Goal: Information Seeking & Learning: Check status

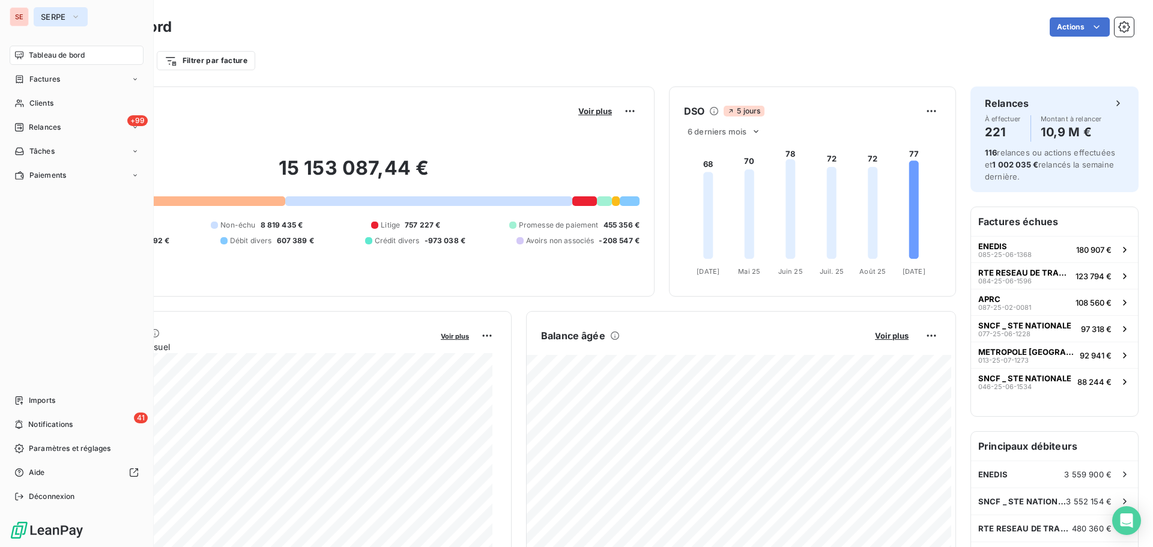
click at [73, 16] on icon "button" at bounding box center [76, 17] width 10 height 12
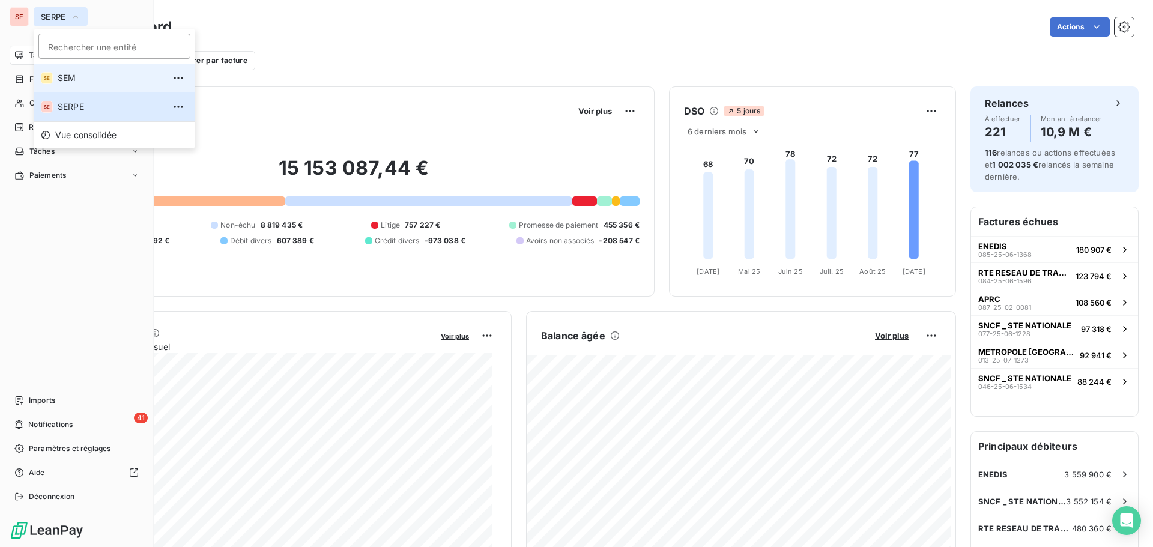
click at [75, 73] on span "SEM" at bounding box center [111, 78] width 106 height 12
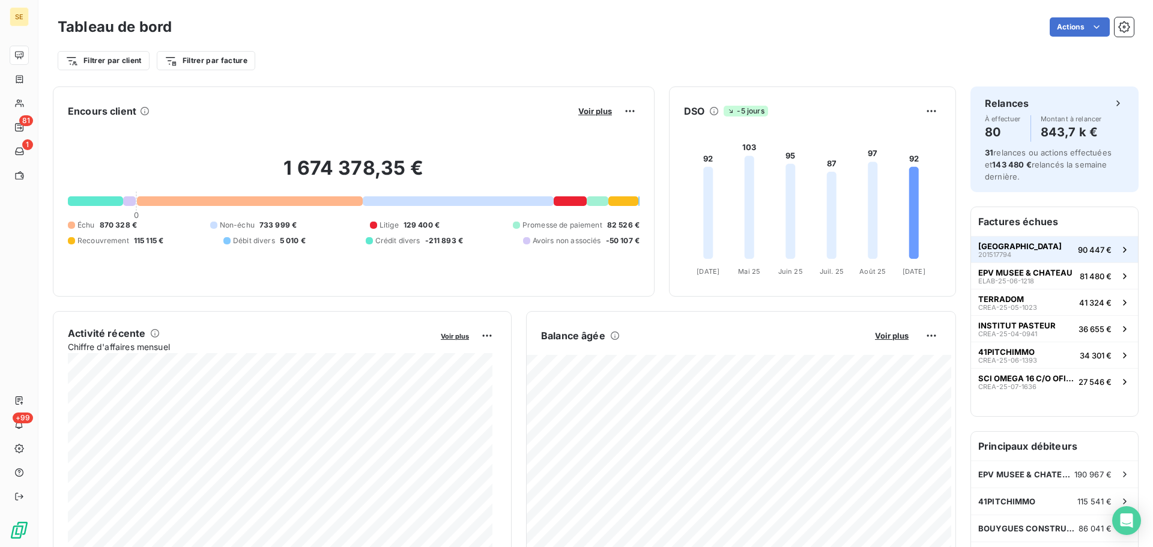
click at [1023, 249] on span "[GEOGRAPHIC_DATA]" at bounding box center [1019, 246] width 83 height 10
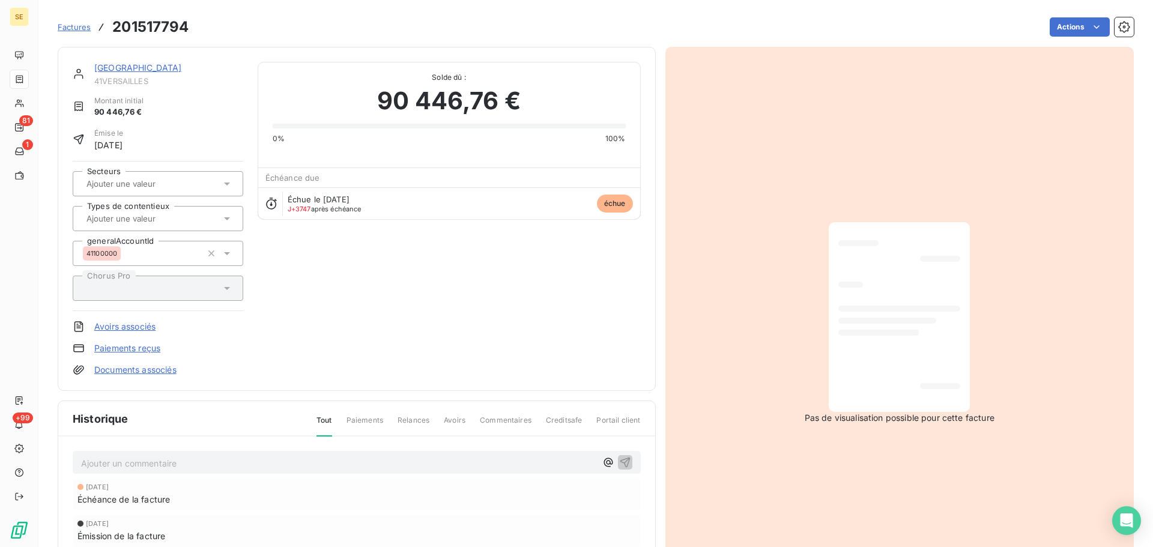
click at [146, 67] on link "[GEOGRAPHIC_DATA]" at bounding box center [138, 67] width 88 height 10
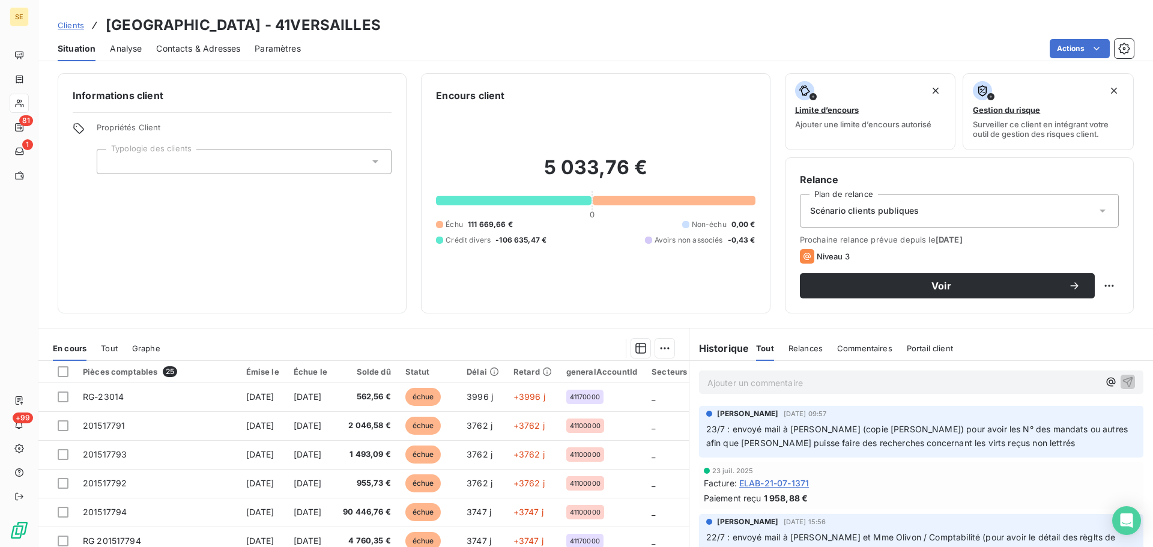
scroll to position [81, 0]
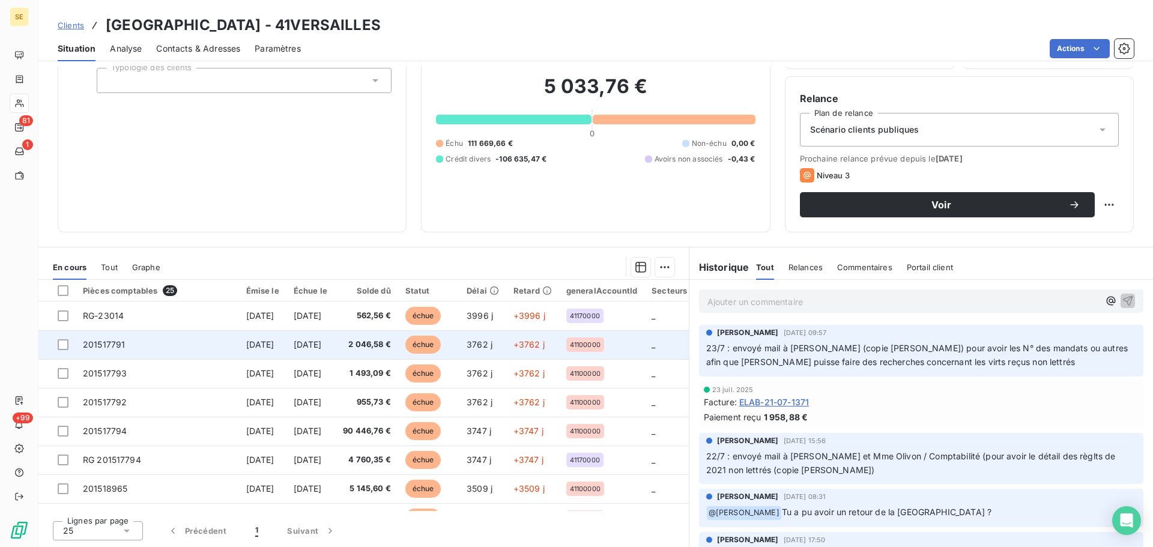
click at [158, 353] on td "201517791" at bounding box center [157, 344] width 163 height 29
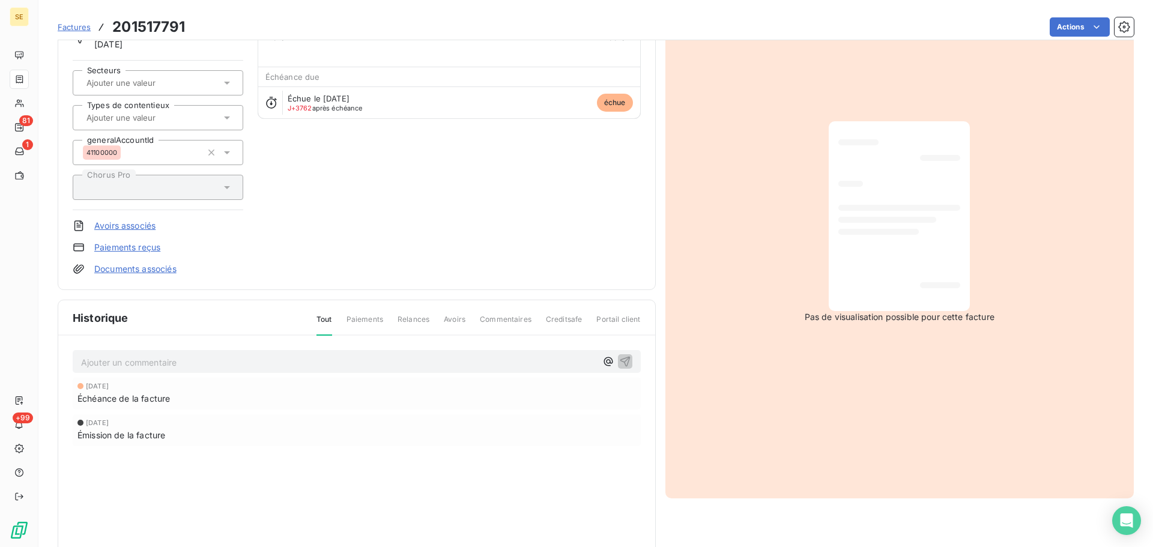
scroll to position [32, 0]
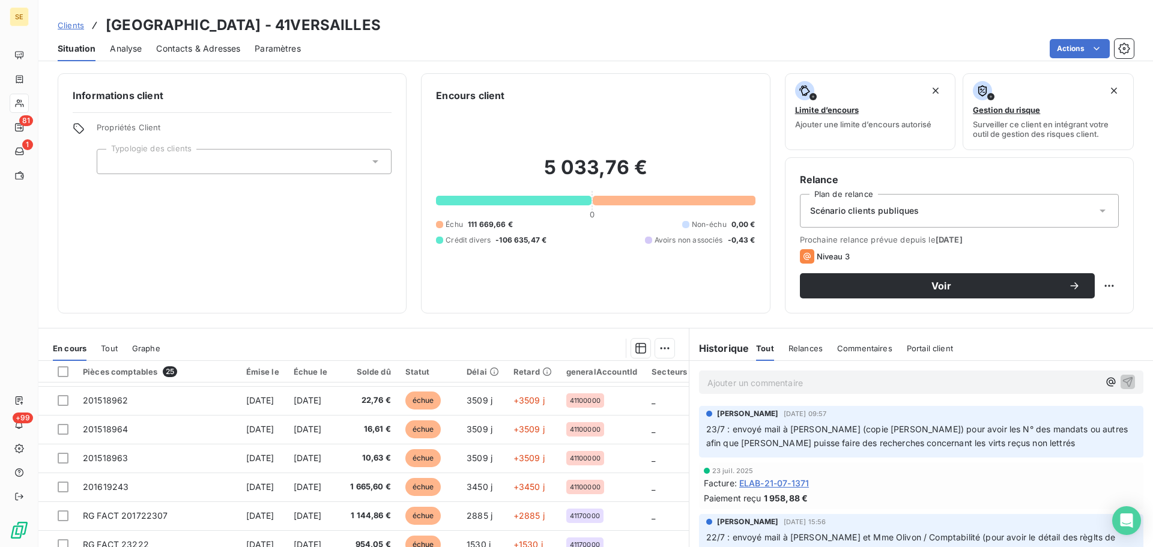
scroll to position [300, 0]
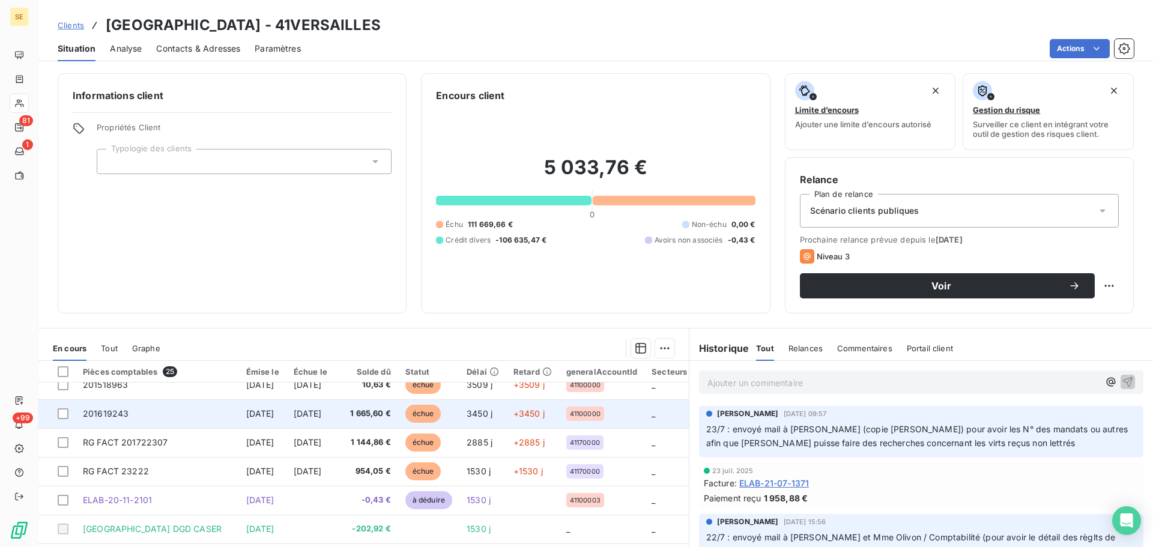
click at [162, 419] on td "201619243" at bounding box center [157, 413] width 163 height 29
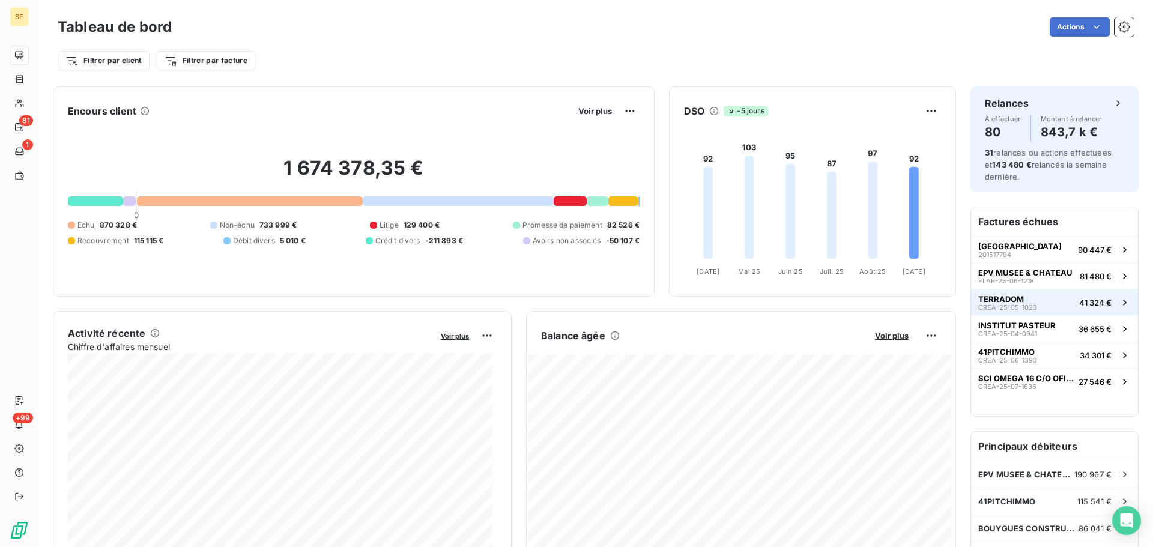
click at [1048, 298] on button "TERRADOM CREA-25-05-1023 41 324 €" at bounding box center [1054, 302] width 167 height 26
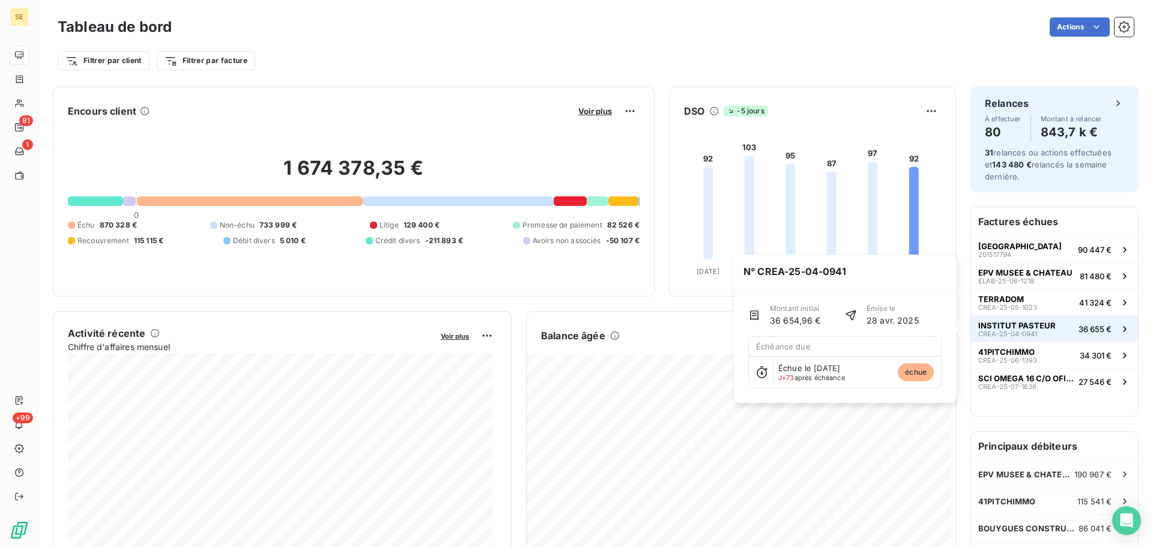
click at [1053, 330] on button "INSTITUT PASTEUR CREA-25-04-0941 36 655 €" at bounding box center [1054, 328] width 167 height 26
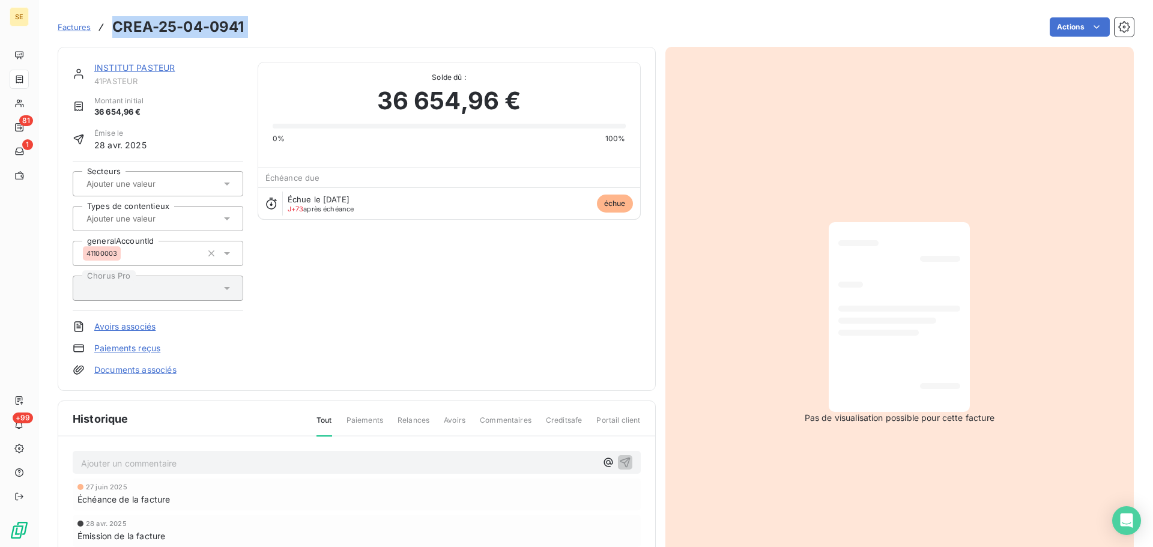
drag, startPoint x: 115, startPoint y: 28, endPoint x: 253, endPoint y: 21, distance: 138.3
click at [253, 21] on div "Factures CREA-25-04-0941 Actions" at bounding box center [596, 26] width 1076 height 25
copy section "CREA-25-04-0941 Actions"
click at [145, 65] on link "INSTITUT PASTEUR" at bounding box center [134, 67] width 80 height 10
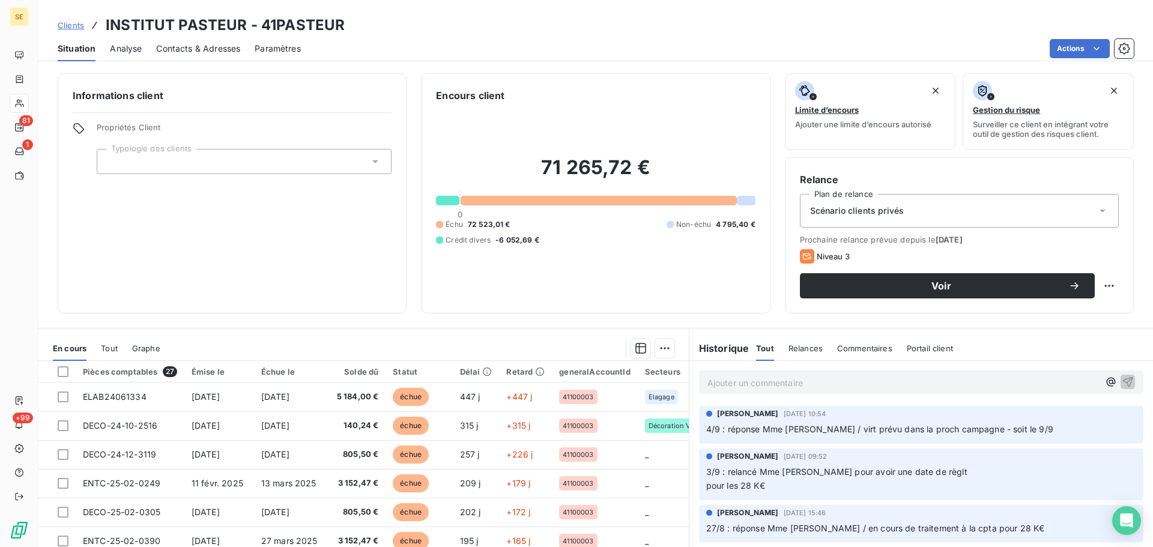
scroll to position [81, 0]
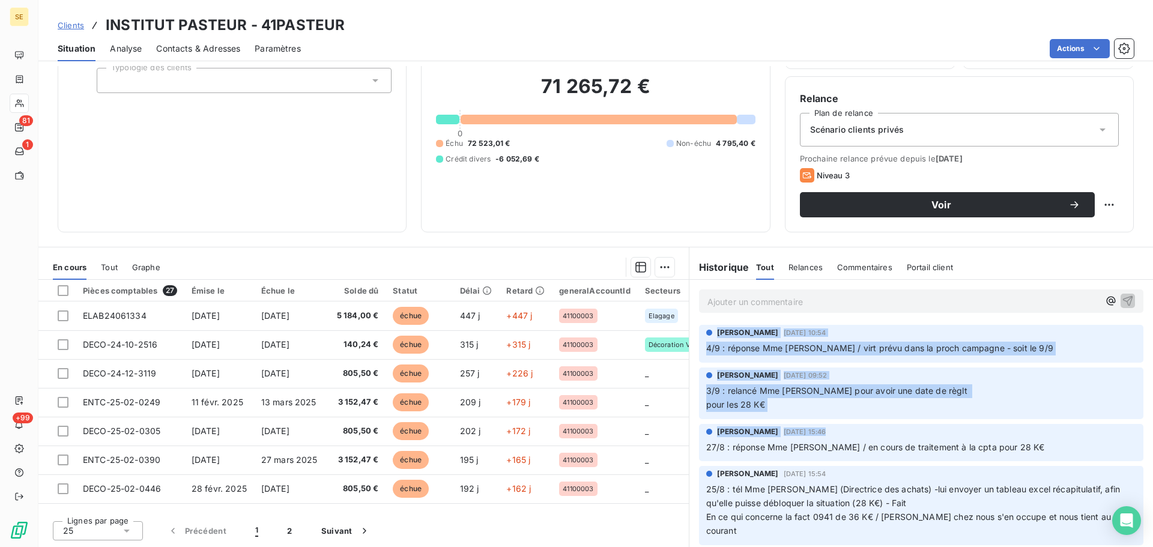
drag, startPoint x: 684, startPoint y: 338, endPoint x: 694, endPoint y: 438, distance: 101.4
click at [971, 416] on div "[PERSON_NAME] [DATE] 09:52 3/9 : relancé Mme [PERSON_NAME] pour avoir une date …" at bounding box center [921, 394] width 444 height 52
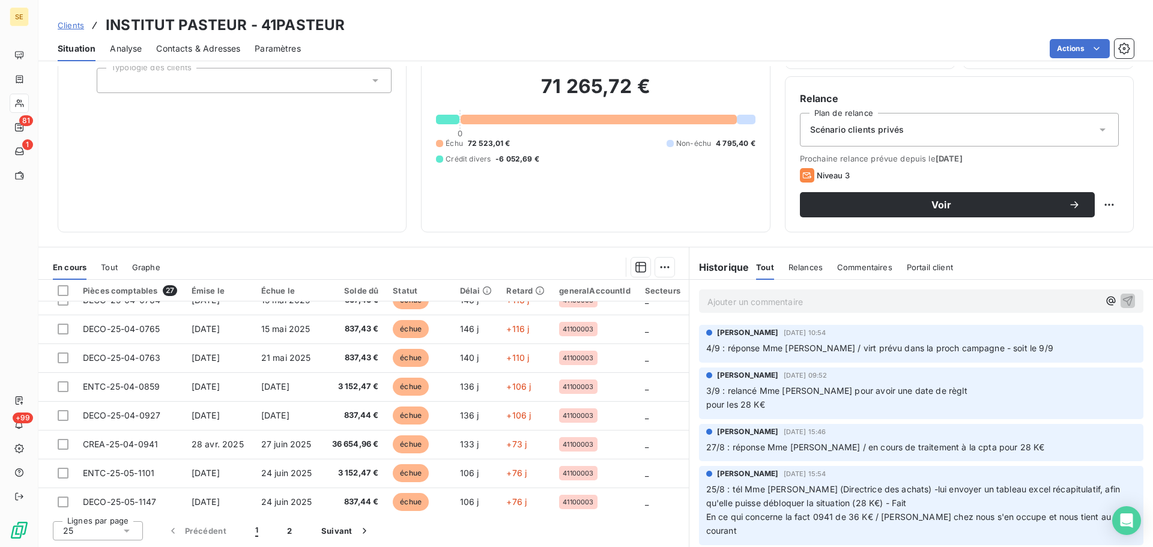
scroll to position [229, 0]
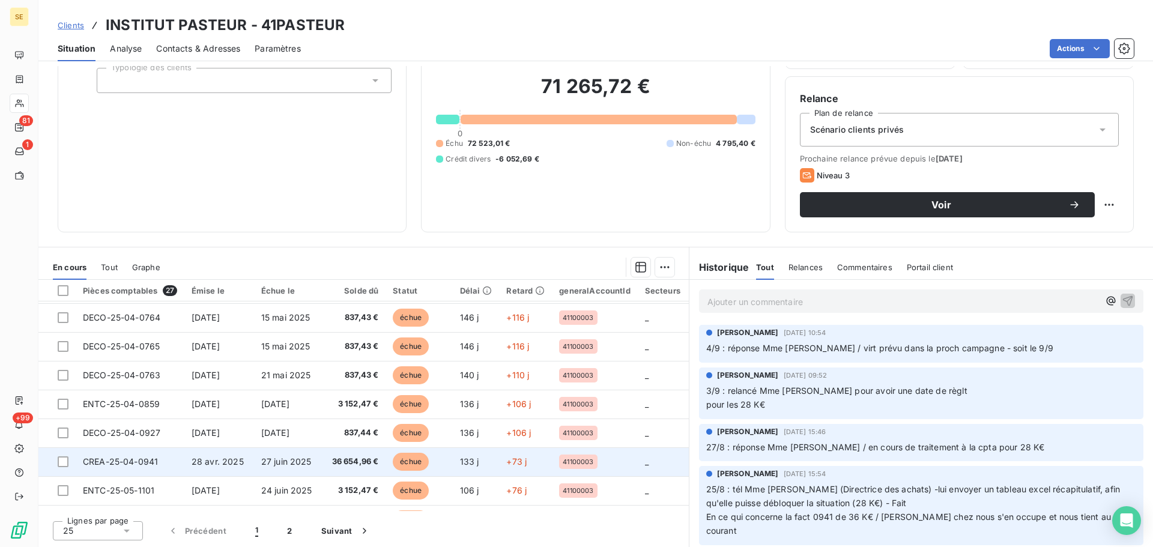
click at [321, 455] on td "27 juin 2025" at bounding box center [289, 461] width 71 height 29
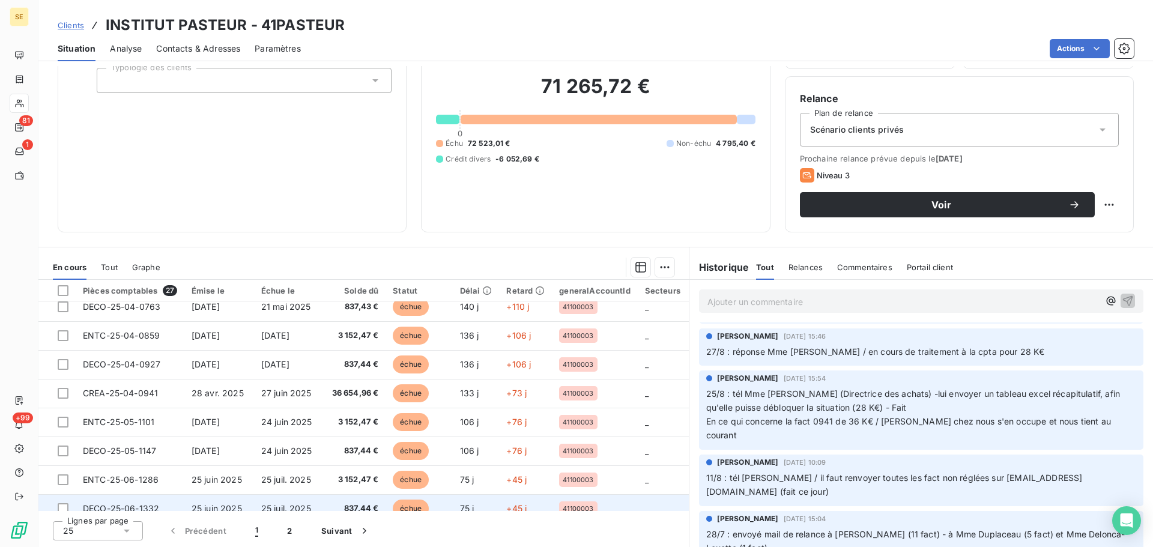
scroll to position [276, 0]
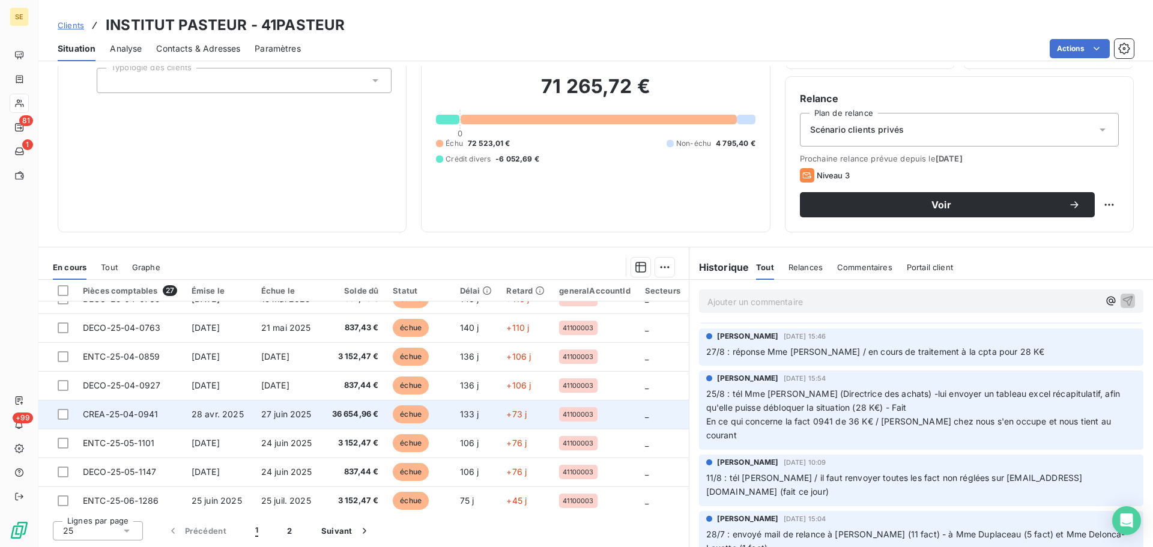
click at [139, 416] on span "CREA-25-04-0941" at bounding box center [120, 414] width 75 height 10
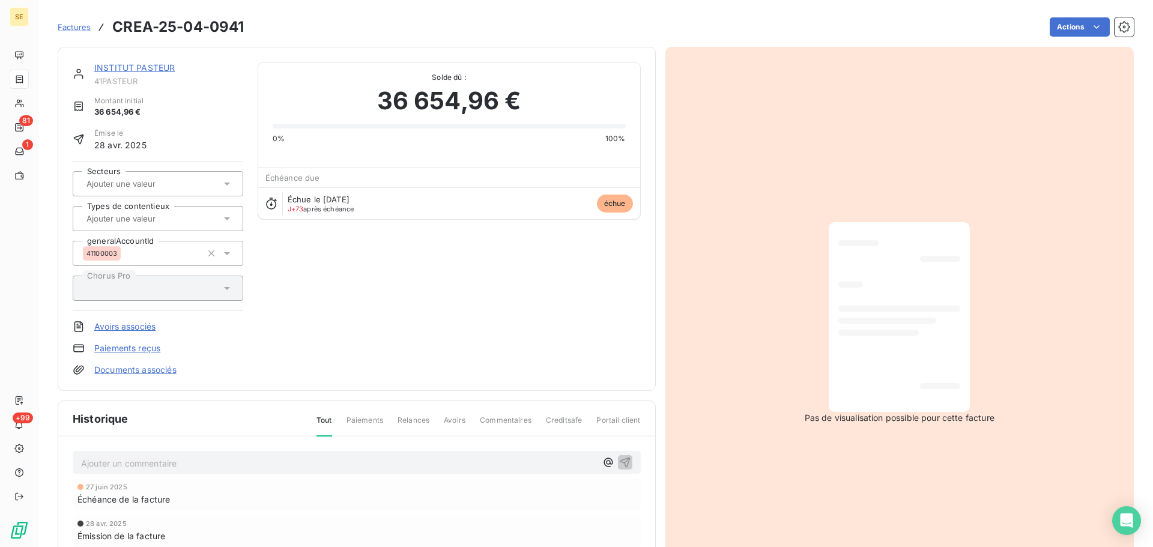
click at [225, 462] on p "Ajouter un commentaire ﻿" at bounding box center [338, 463] width 515 height 15
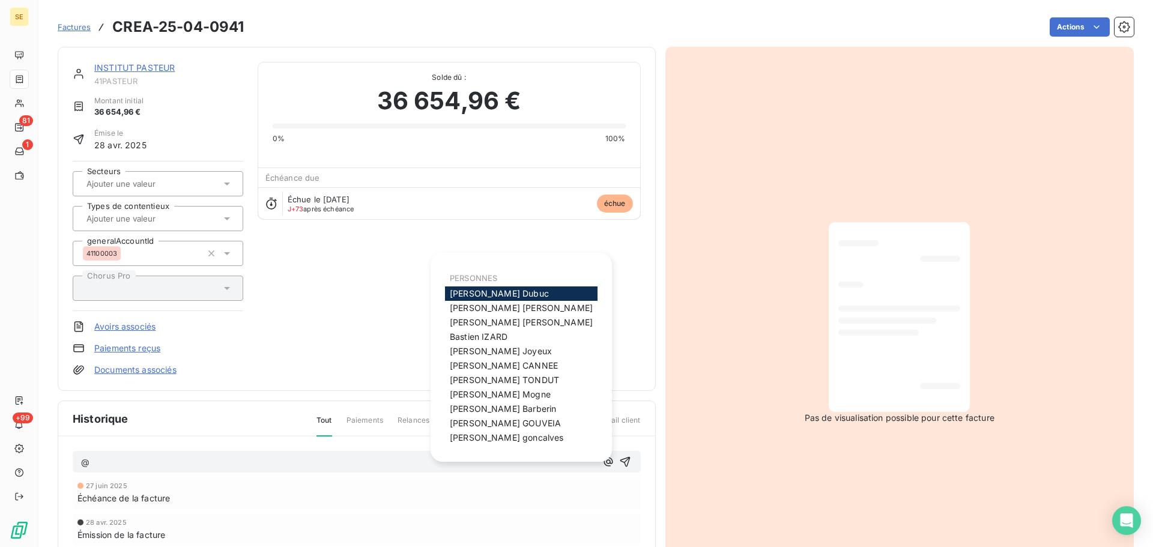
click at [468, 295] on span "[PERSON_NAME]" at bounding box center [499, 293] width 99 height 10
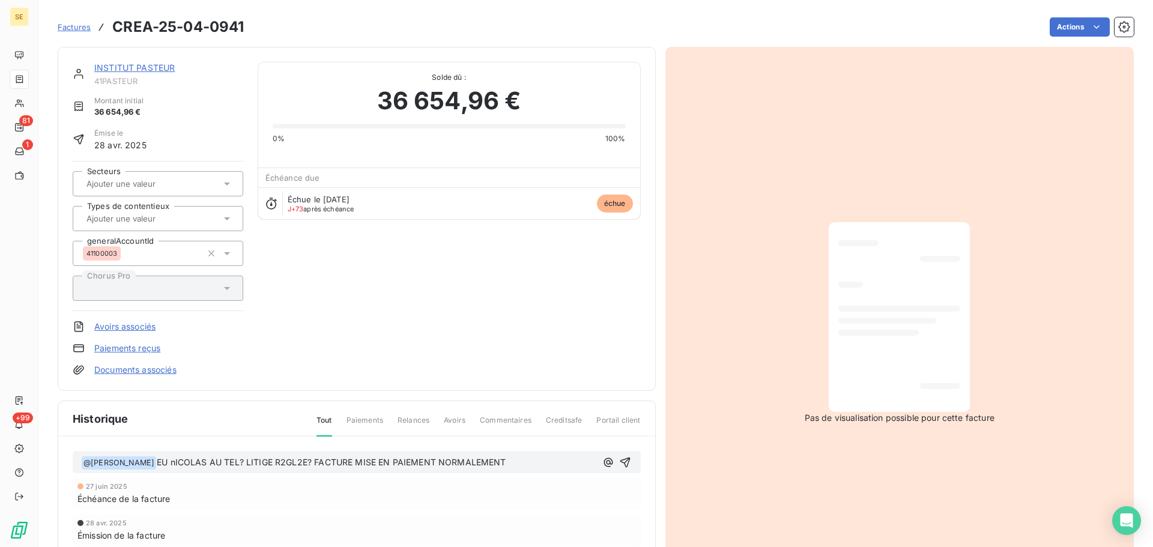
drag, startPoint x: 162, startPoint y: 466, endPoint x: 184, endPoint y: 456, distance: 24.2
click at [162, 465] on span "EU nICOLAS AU TEL? LITIGE R2GL2E? FACTURE MISE EN PAIEMENT NORMALEMENT" at bounding box center [332, 462] width 350 height 10
drag, startPoint x: 262, startPoint y: 465, endPoint x: 295, endPoint y: 466, distance: 32.5
click at [295, 466] on span "EU [PERSON_NAME] AU TEL? LITIGE R2GL2E? FACTURE MISE EN PAIEMENT NORMALEMENT" at bounding box center [348, 462] width 383 height 10
click at [232, 464] on span "EU [PERSON_NAME] AU TEL? LITIGE REGLEE depuis [DATE]. FACTURE MISE EN PAIEMENT …" at bounding box center [305, 469] width 448 height 25
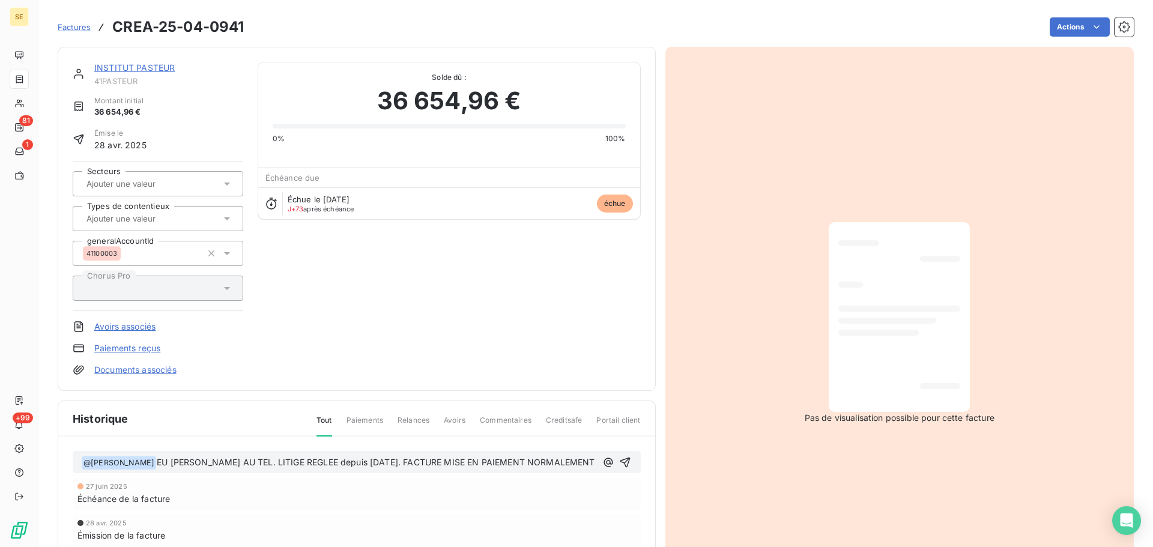
click at [587, 462] on span "EU [PERSON_NAME] AU TEL. LITIGE REGLEE depuis [DATE]. FACTURE MISE EN PAIEMENT …" at bounding box center [376, 462] width 438 height 10
click at [622, 463] on icon "button" at bounding box center [625, 469] width 12 height 12
